Goal: Task Accomplishment & Management: Manage account settings

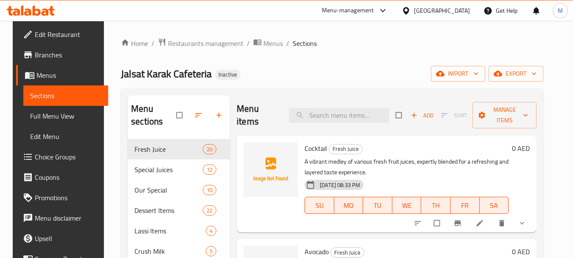
click at [321, 67] on div "Jalsat Karak Cafeteria Inactive import export" at bounding box center [332, 74] width 423 height 16
click at [437, 6] on div "[GEOGRAPHIC_DATA]" at bounding box center [442, 10] width 56 height 9
click at [186, 39] on span "Restaurants management" at bounding box center [206, 43] width 76 height 10
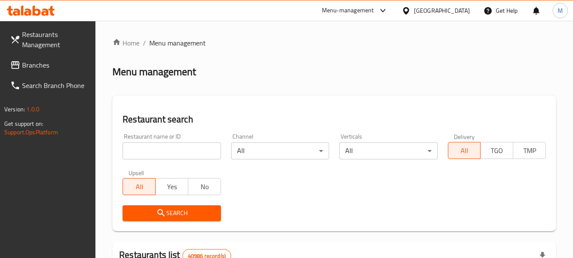
click at [44, 67] on span "Branches" at bounding box center [55, 65] width 67 height 10
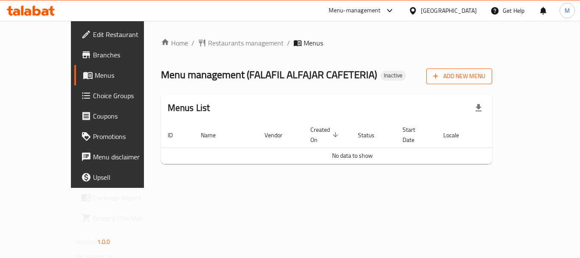
click at [485, 80] on span "Add New Menu" at bounding box center [459, 76] width 52 height 11
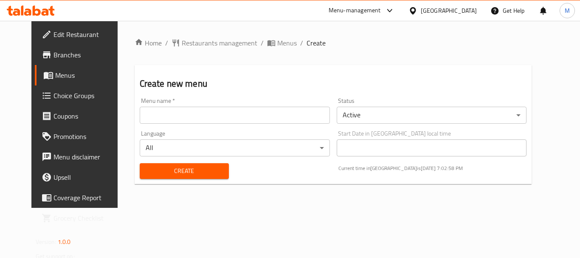
click at [206, 126] on div "Menu name   * Menu name *" at bounding box center [234, 110] width 197 height 33
click at [207, 113] on input "text" at bounding box center [235, 115] width 190 height 17
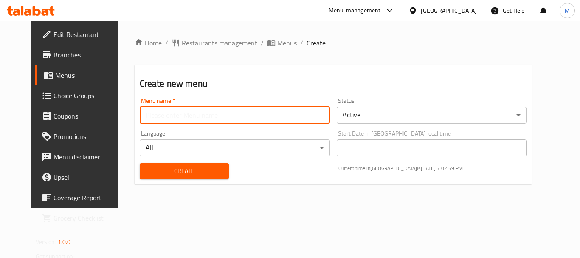
paste input "341327885"
type input "341327885"
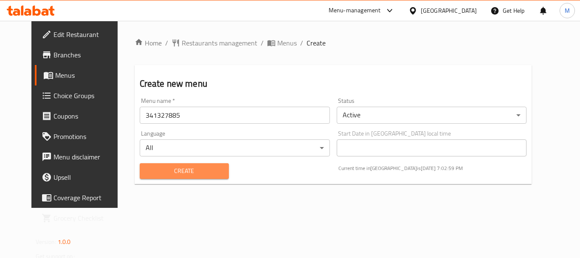
click at [160, 171] on span "Create" at bounding box center [184, 170] width 76 height 11
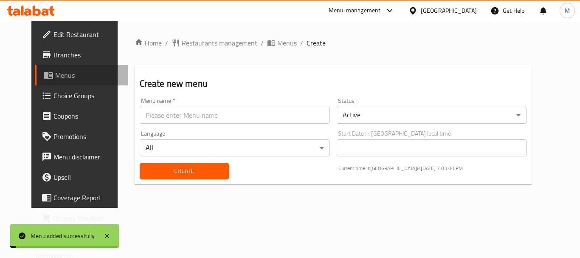
click at [55, 73] on span "Menus" at bounding box center [88, 75] width 66 height 10
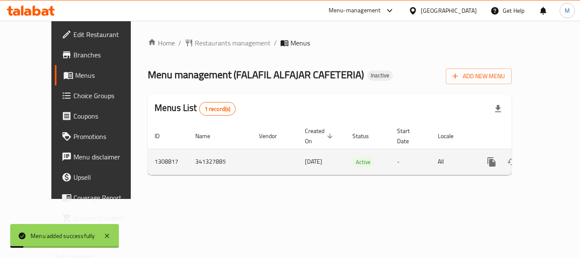
click at [549, 158] on icon "enhanced table" at bounding box center [553, 162] width 8 height 8
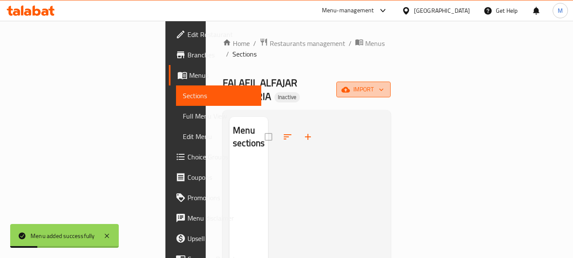
click at [384, 84] on span "import" at bounding box center [363, 89] width 41 height 11
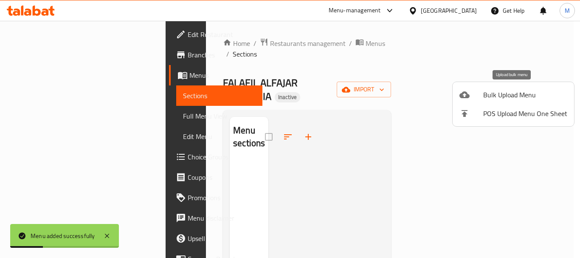
click at [508, 93] on span "Bulk Upload Menu" at bounding box center [525, 95] width 84 height 10
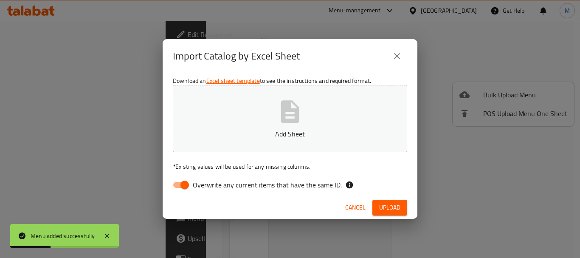
click at [279, 185] on span "Overwrite any current items that have the same ID." at bounding box center [267, 184] width 149 height 10
click at [209, 185] on input "Overwrite any current items that have the same ID." at bounding box center [184, 185] width 48 height 16
checkbox input "false"
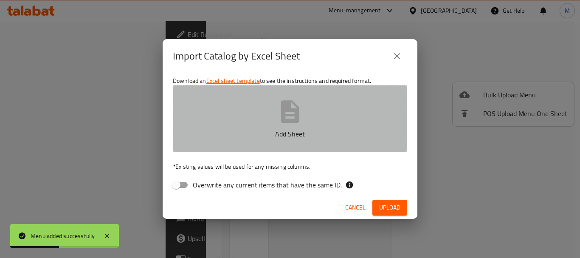
click at [289, 123] on icon "button" at bounding box center [289, 111] width 27 height 27
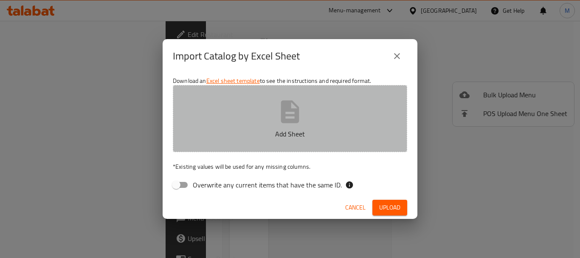
click at [291, 116] on icon "button" at bounding box center [289, 111] width 27 height 27
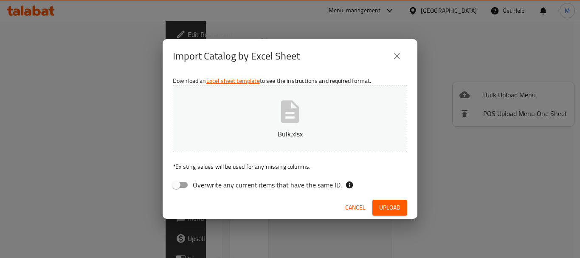
click at [392, 205] on span "Upload" at bounding box center [389, 207] width 21 height 11
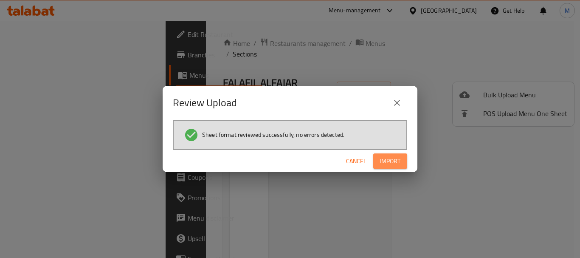
click at [395, 162] on span "Import" at bounding box center [390, 161] width 20 height 11
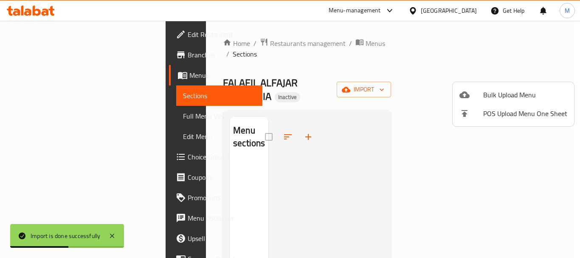
click at [295, 68] on div at bounding box center [290, 129] width 580 height 258
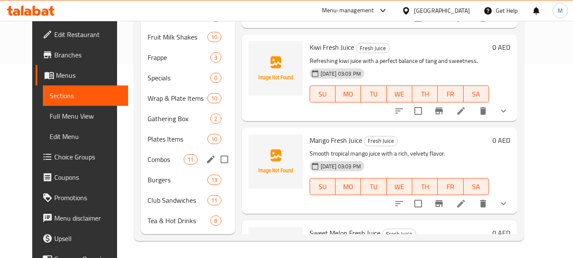
scroll to position [66, 0]
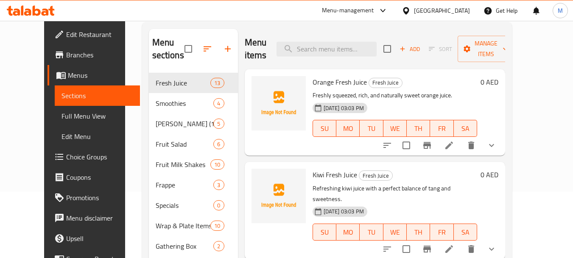
click at [62, 118] on span "Full Menu View" at bounding box center [98, 116] width 72 height 10
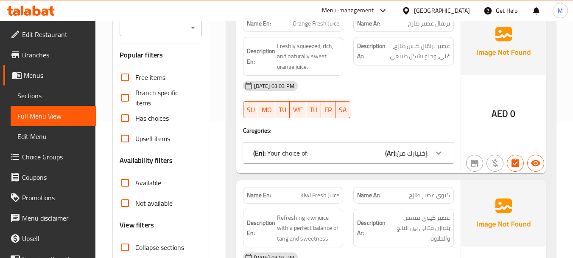
scroll to position [236, 0]
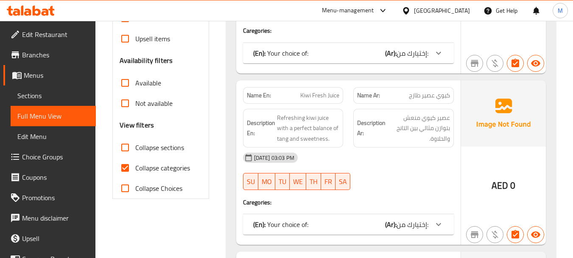
click at [129, 166] on input "Collapse categories" at bounding box center [125, 167] width 20 height 20
checkbox input "false"
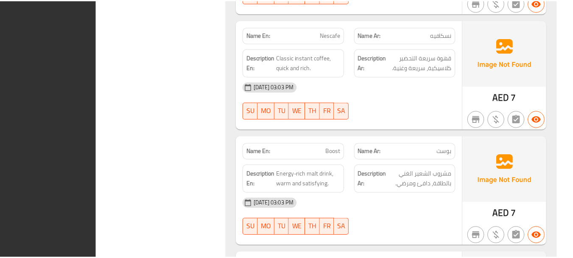
scroll to position [17044, 0]
